Goal: Task Accomplishment & Management: Complete application form

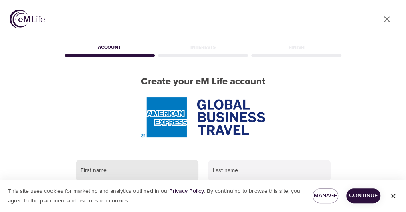
click at [102, 174] on input "text" at bounding box center [137, 171] width 123 height 22
type input "[PERSON_NAME]"
type input "Toren"
type input "[PERSON_NAME][EMAIL_ADDRESS][PERSON_NAME][DOMAIN_NAME]"
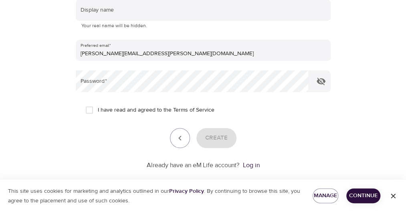
scroll to position [188, 0]
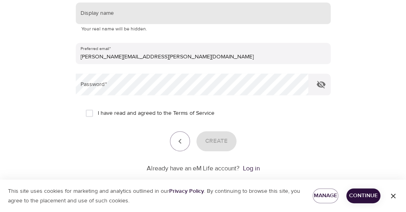
click at [105, 17] on input "text" at bounding box center [203, 13] width 255 height 22
type input "Kirsten"
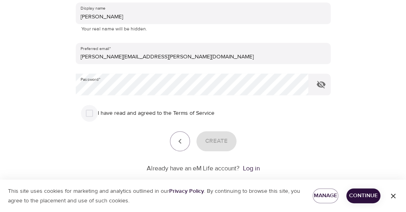
click at [85, 111] on input "I have read and agreed to the Terms of Service" at bounding box center [89, 113] width 17 height 17
checkbox input "true"
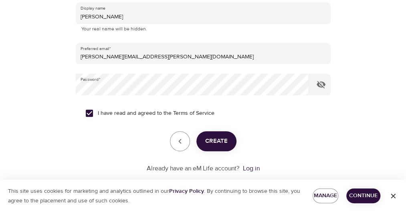
click at [219, 127] on form "First name Kirsten Last name Toren Display name Kirsten Your real name will be …" at bounding box center [203, 70] width 255 height 207
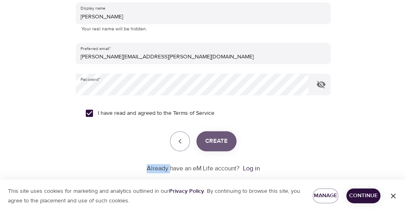
drag, startPoint x: 219, startPoint y: 127, endPoint x: 221, endPoint y: 140, distance: 12.9
click at [221, 140] on span "Create" at bounding box center [216, 141] width 22 height 10
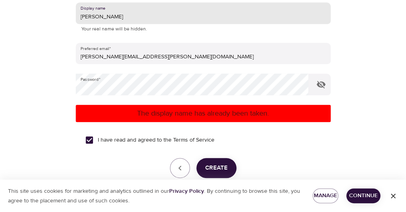
click at [108, 13] on input "Kirsten" at bounding box center [203, 13] width 255 height 22
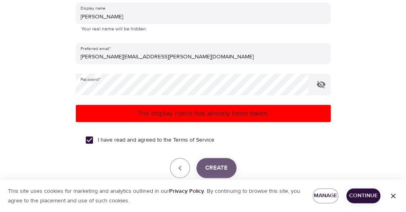
click at [215, 168] on span "Create" at bounding box center [216, 168] width 22 height 10
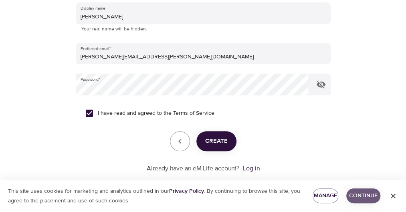
click at [358, 198] on span "Continue" at bounding box center [362, 196] width 21 height 10
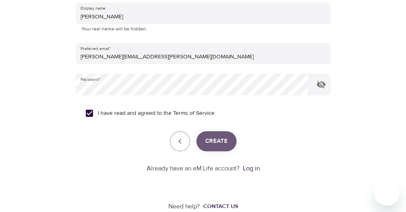
click at [213, 132] on button "Create" at bounding box center [216, 141] width 40 height 20
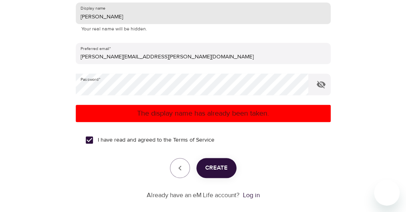
click at [111, 20] on input "Kirsten K" at bounding box center [203, 13] width 255 height 22
click at [111, 20] on input "Kirsten T" at bounding box center [203, 13] width 255 height 22
type input "[PERSON_NAME]"
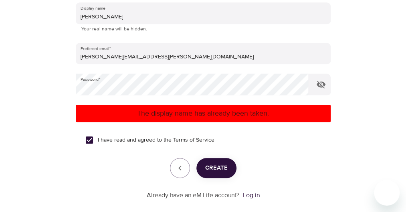
click at [172, 156] on form "First name Kirsten Last name Toren Display name Kirsten KToren Your real name w…" at bounding box center [203, 84] width 255 height 234
drag, startPoint x: 172, startPoint y: 156, endPoint x: 201, endPoint y: 169, distance: 31.6
click at [201, 169] on button "Create" at bounding box center [216, 168] width 40 height 20
click at [250, 195] on link "Log in" at bounding box center [251, 195] width 17 height 8
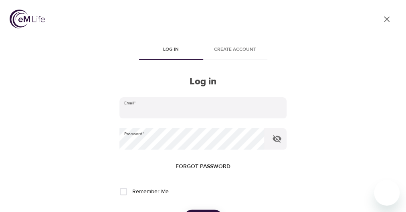
type input "[PERSON_NAME]"
click at [287, 83] on div "User Profile Log in Create account Log in Email   * [PERSON_NAME] KToren Passwo…" at bounding box center [203, 106] width 406 height 212
click at [193, 165] on span "Forgot password" at bounding box center [202, 167] width 55 height 10
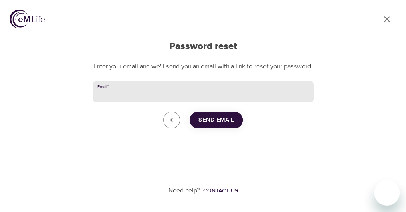
click at [151, 99] on input "Email   *" at bounding box center [203, 92] width 221 height 22
type input "[PERSON_NAME][EMAIL_ADDRESS][PERSON_NAME][DOMAIN_NAME]"
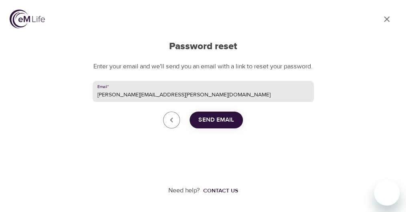
click at [215, 129] on button "Send Email" at bounding box center [215, 120] width 53 height 17
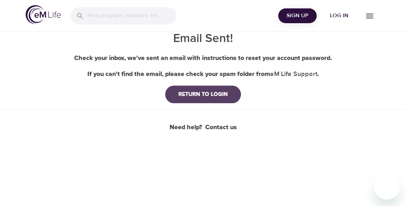
click at [197, 95] on div "RETURN TO LOGIN" at bounding box center [203, 95] width 62 height 8
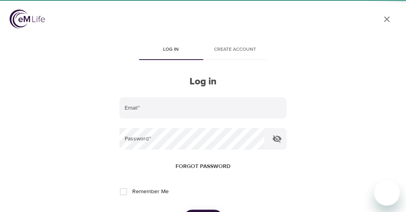
type input "[PERSON_NAME]"
